Goal: Task Accomplishment & Management: Use online tool/utility

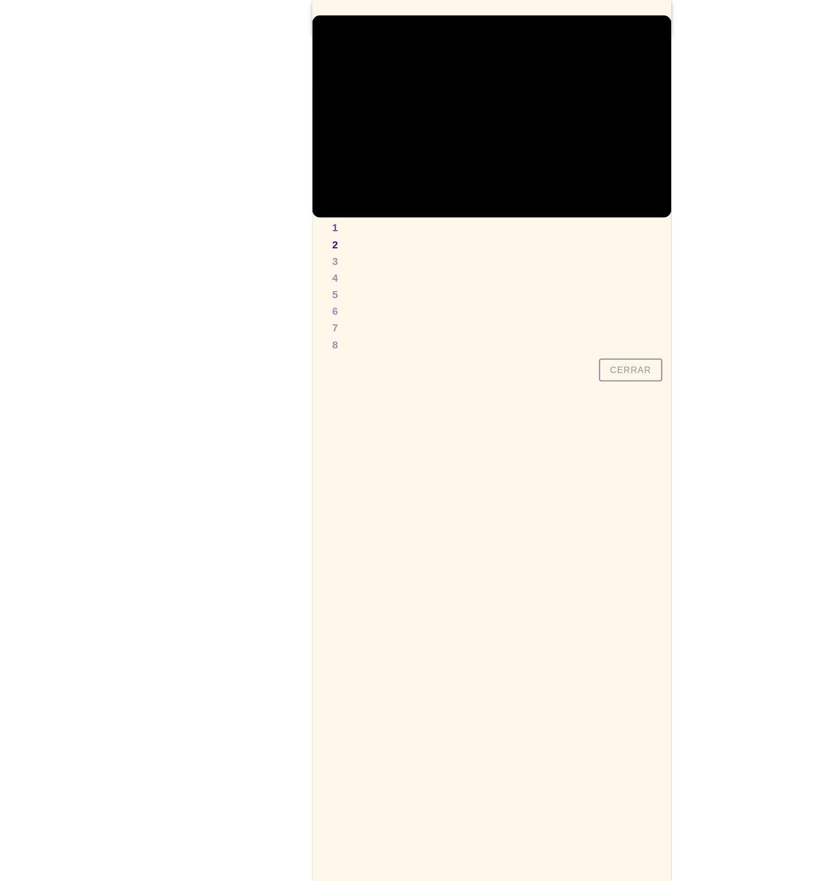
click at [0, 0] on slot "Cerrar" at bounding box center [0, 0] width 0 height 0
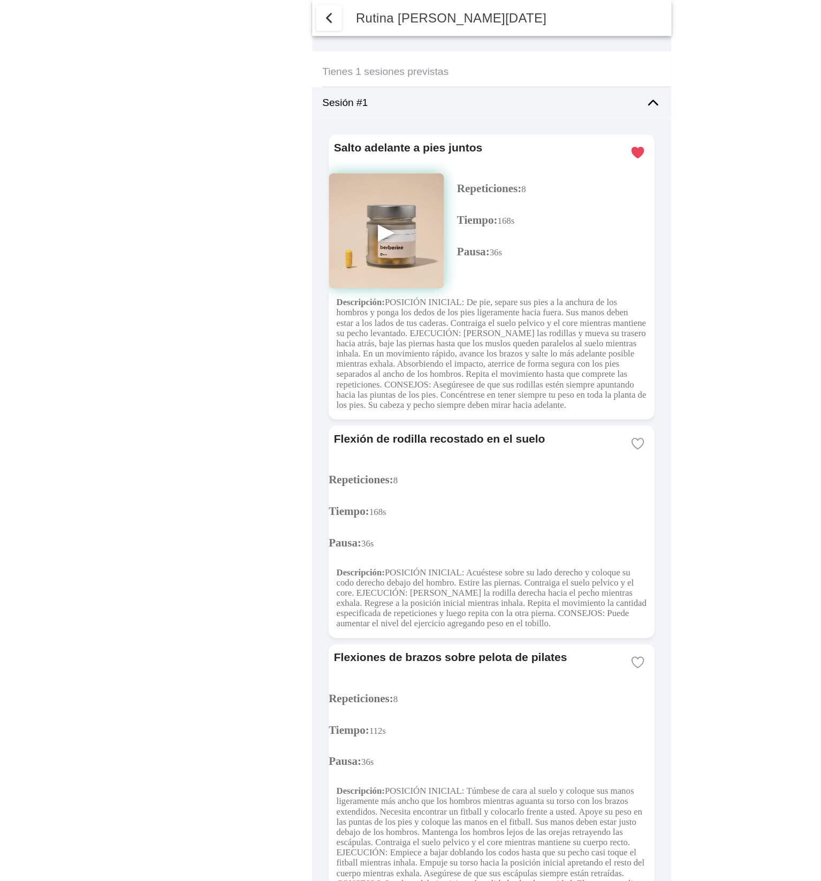
click at [279, 12] on span "button" at bounding box center [274, 15] width 13 height 13
click at [272, 19] on span "button" at bounding box center [274, 15] width 13 height 13
click at [275, 15] on span "button" at bounding box center [274, 15] width 13 height 13
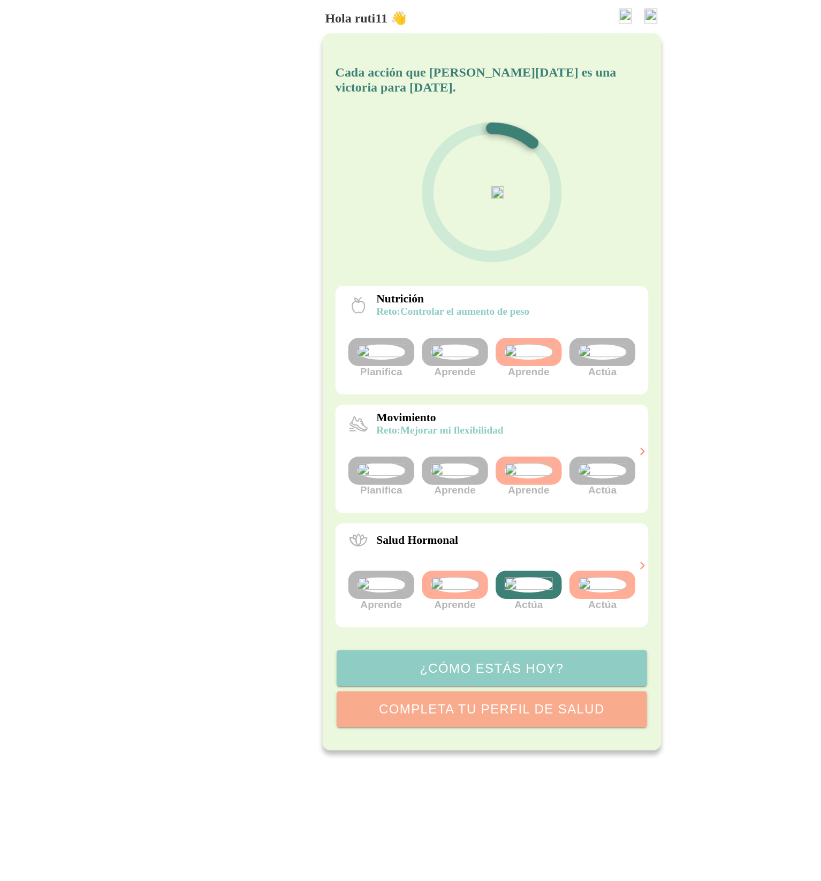
click at [501, 399] on img at bounding box center [503, 392] width 40 height 13
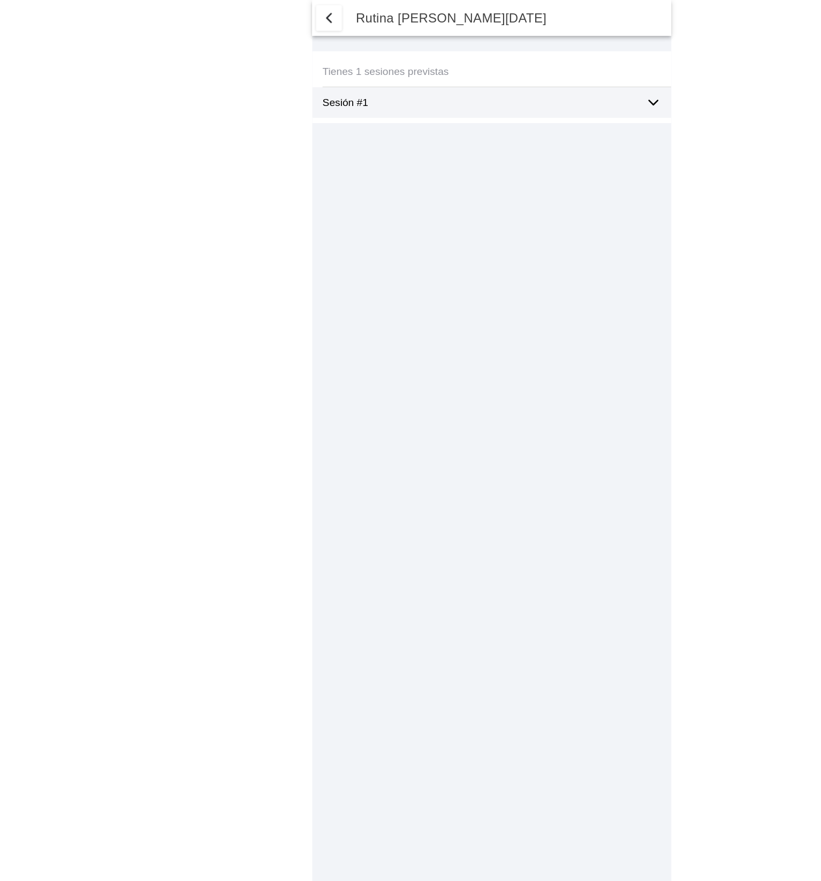
click at [548, 81] on icon at bounding box center [545, 85] width 13 height 13
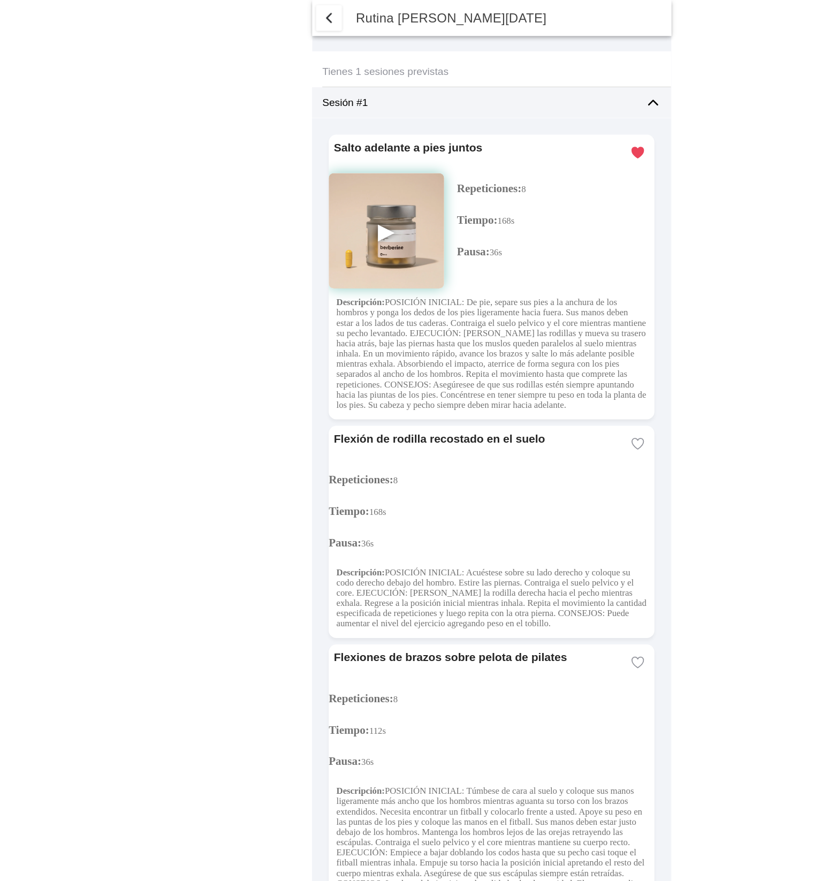
click at [269, 18] on span "button" at bounding box center [274, 15] width 13 height 13
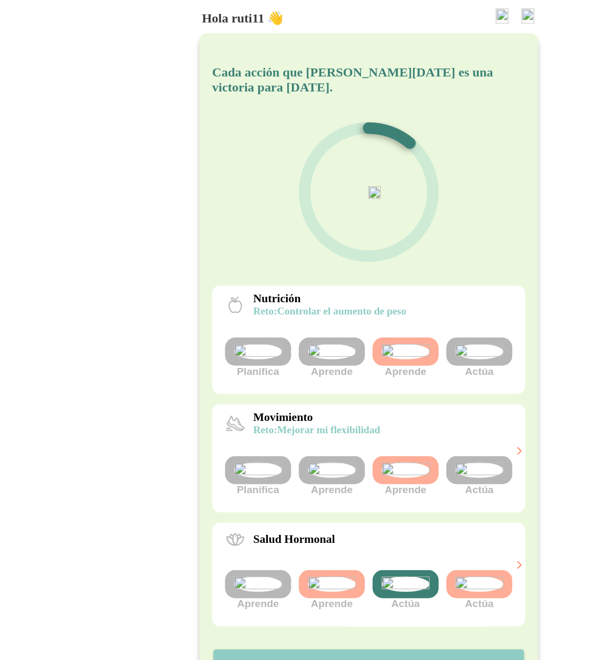
click at [400, 399] on img at bounding box center [400, 392] width 40 height 13
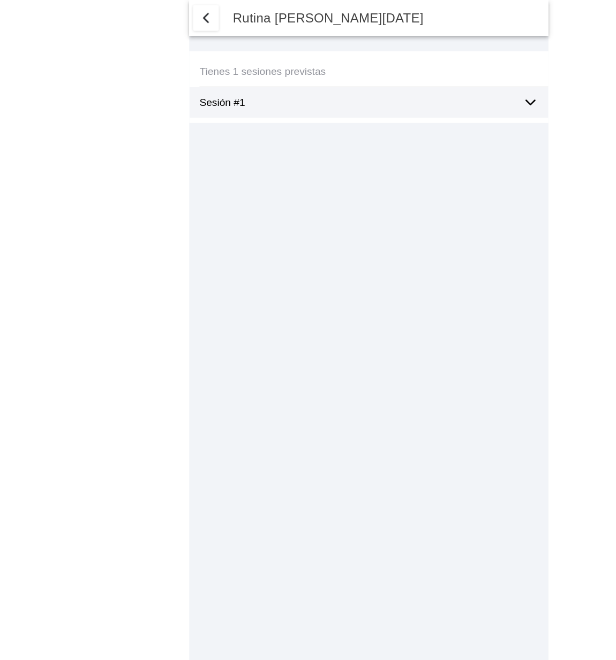
click at [438, 82] on icon at bounding box center [442, 85] width 13 height 13
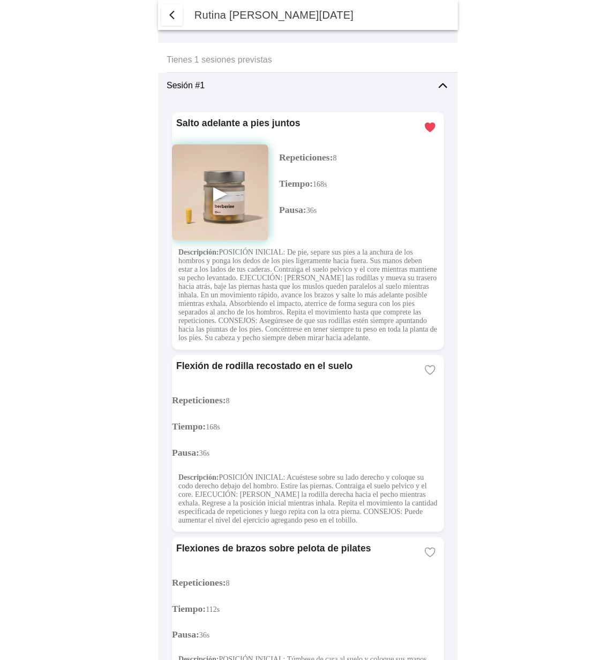
click at [221, 189] on img at bounding box center [220, 193] width 96 height 96
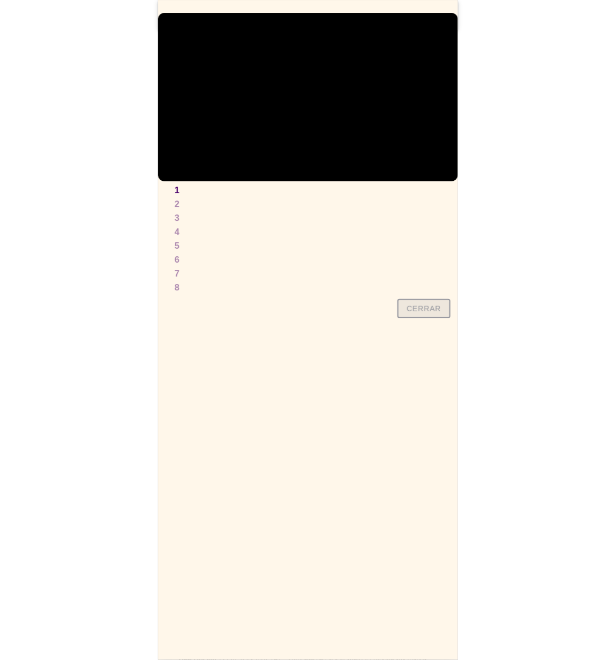
click at [0, 0] on slot "Cerrar" at bounding box center [0, 0] width 0 height 0
